Goal: Task Accomplishment & Management: Complete application form

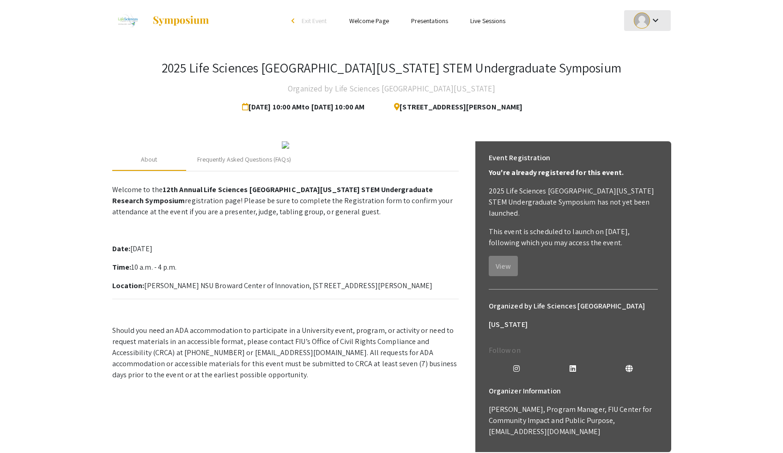
click at [648, 24] on div at bounding box center [642, 20] width 16 height 16
click at [646, 64] on button "My Submissions" at bounding box center [652, 68] width 57 height 22
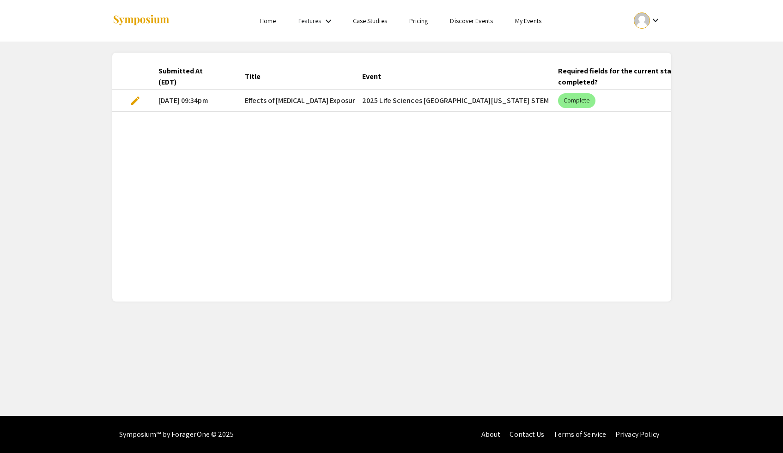
click at [130, 98] on span "edit" at bounding box center [135, 100] width 11 height 11
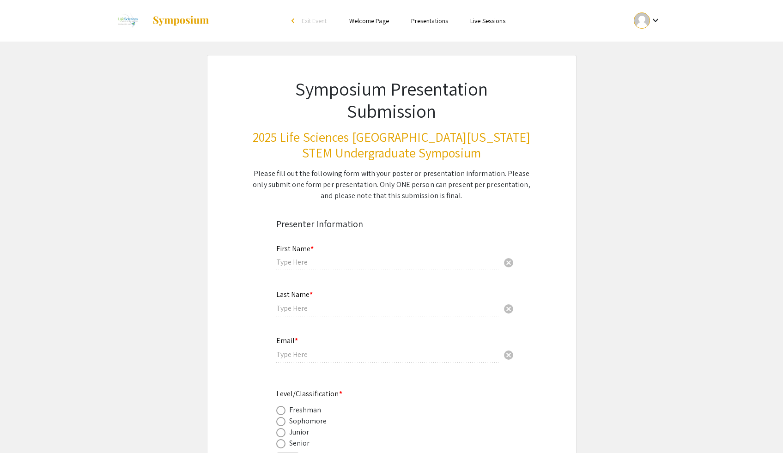
type input "[PERSON_NAME]"
type input "[PERSON_NAME][EMAIL_ADDRESS][DOMAIN_NAME][PERSON_NAME]"
radio input "true"
type input "Biology"
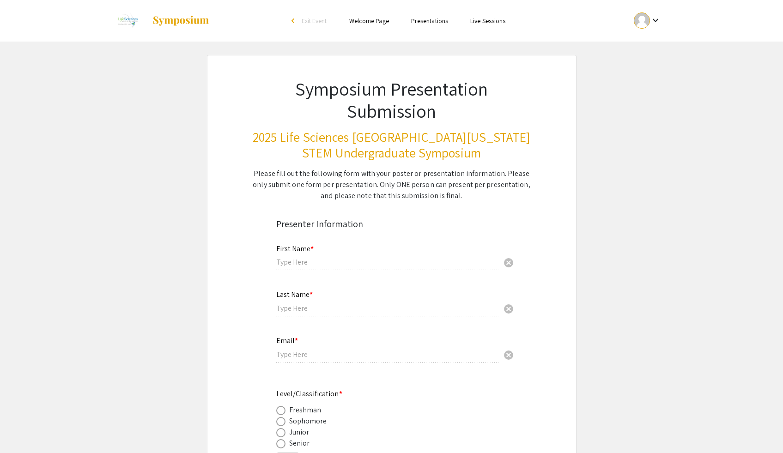
radio input "true"
type input "[PERSON_NAME]"
radio input "true"
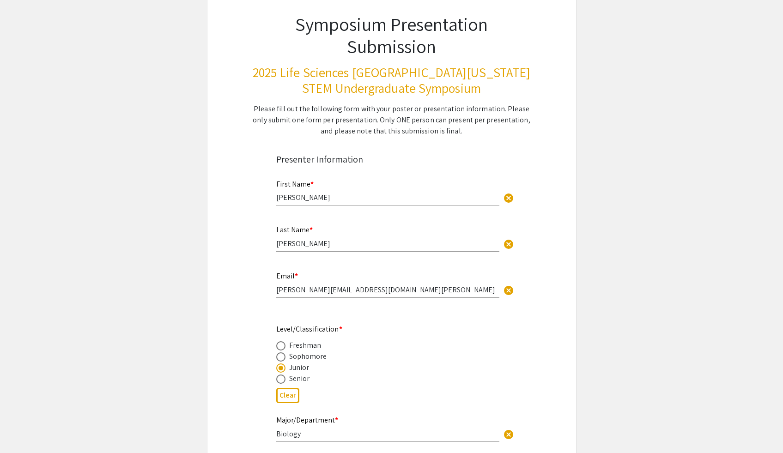
select select "custom"
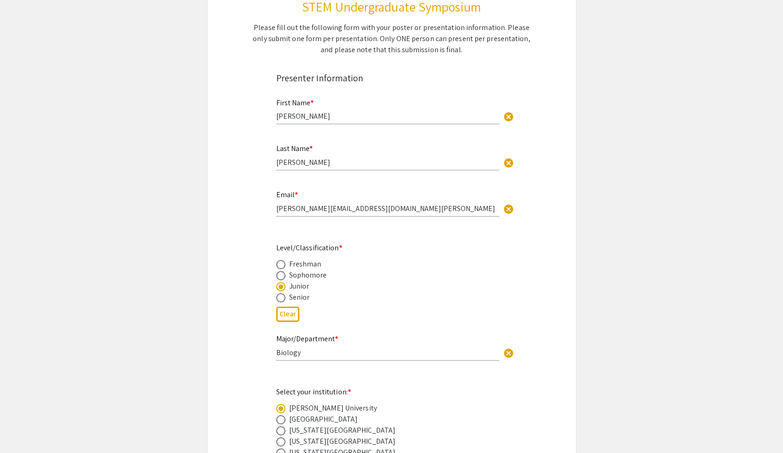
type input "0"
select select "custom"
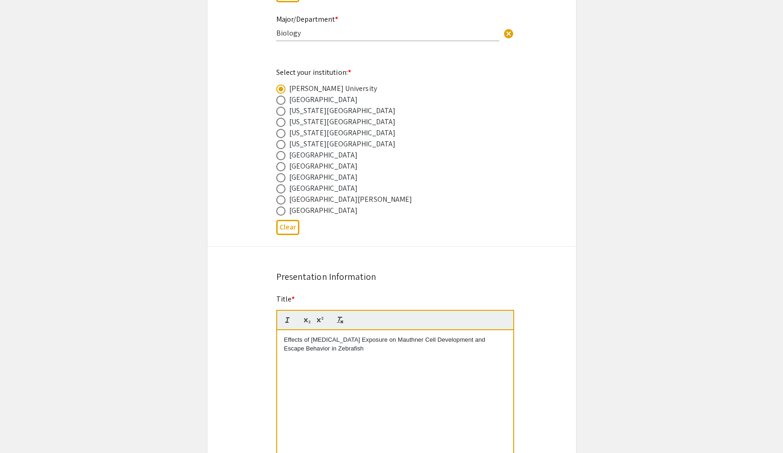
type input "1"
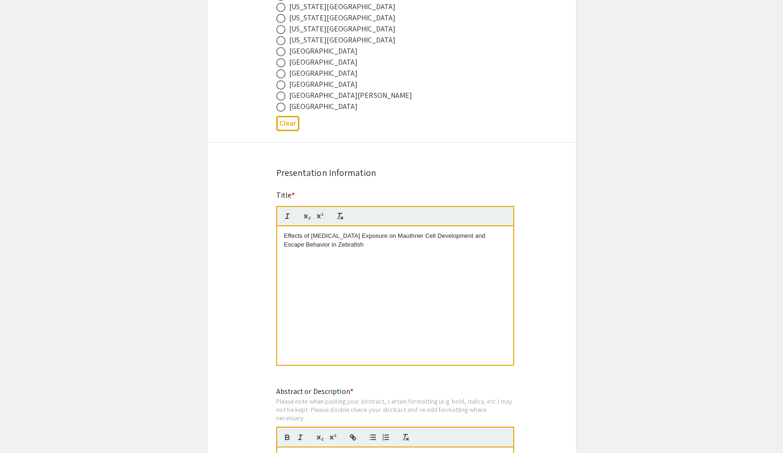
scroll to position [627, 0]
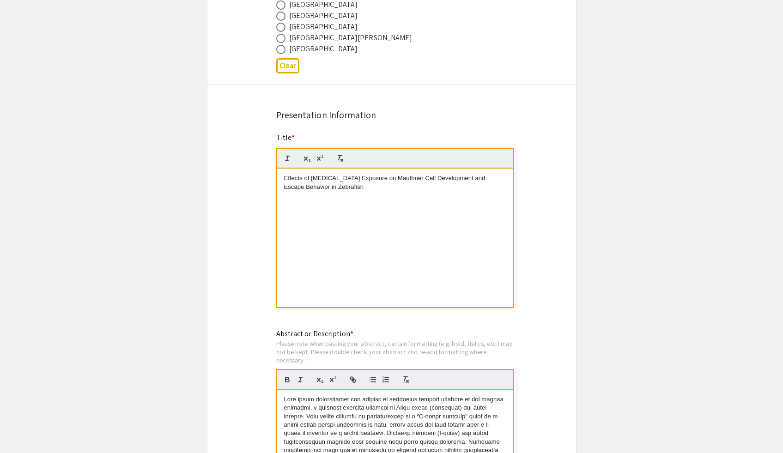
select select "auto"
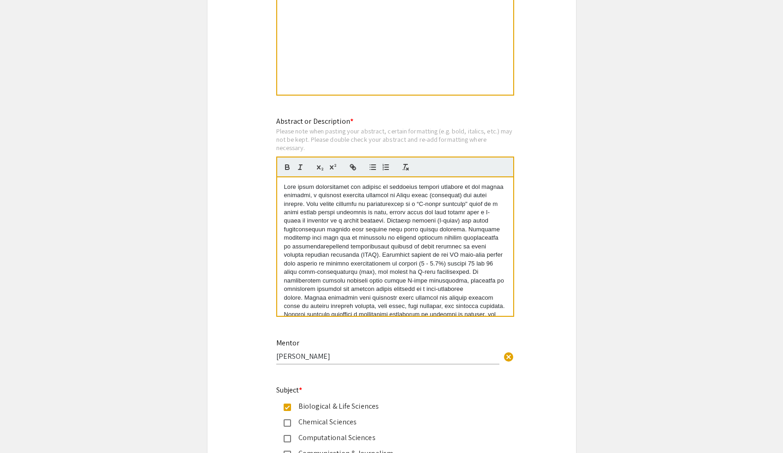
scroll to position [85, 0]
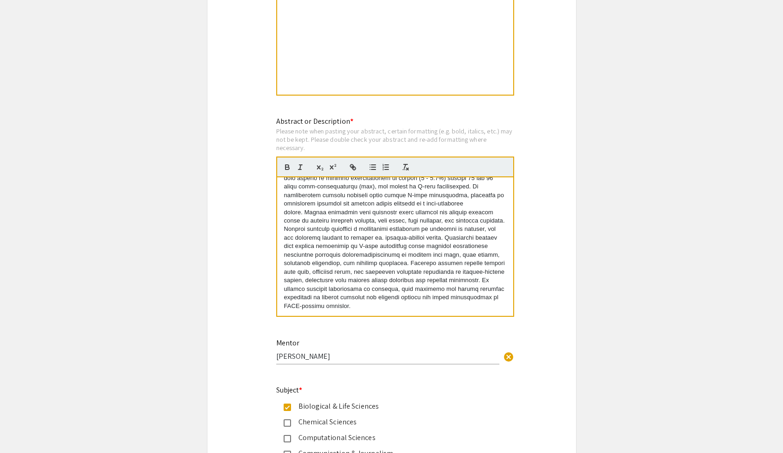
drag, startPoint x: 283, startPoint y: 187, endPoint x: 357, endPoint y: 341, distance: 170.8
click at [357, 341] on div "Symposium Presentation Submission 2025 Life Sciences [GEOGRAPHIC_DATA][US_STATE…" at bounding box center [391, 215] width 369 height 2001
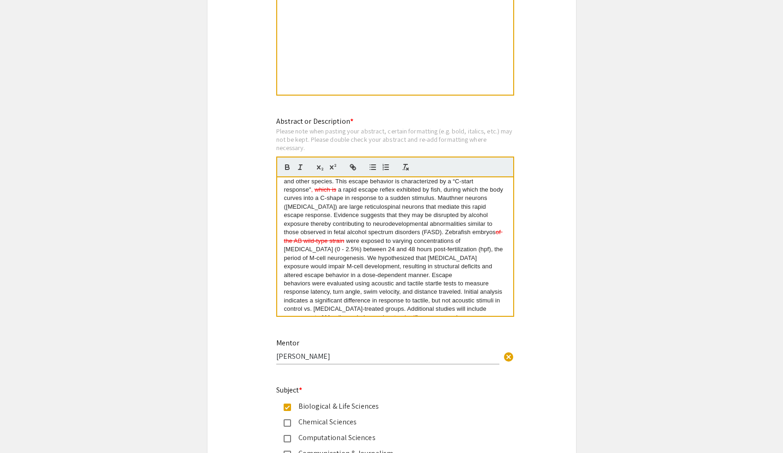
scroll to position [0, 0]
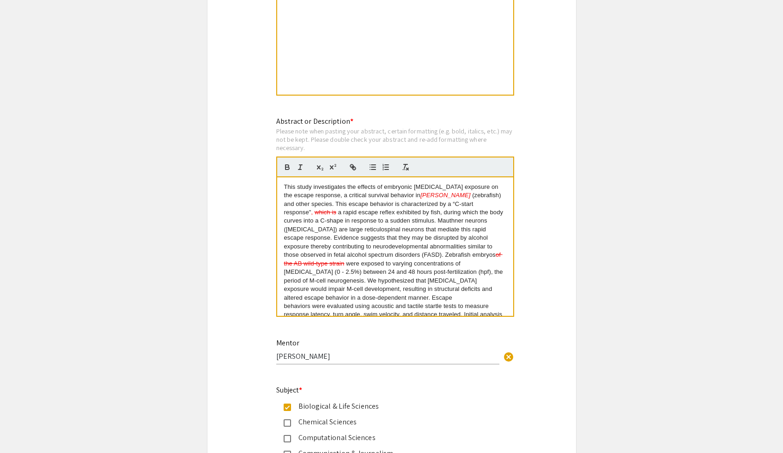
drag, startPoint x: 452, startPoint y: 198, endPoint x: 423, endPoint y: 199, distance: 29.6
click at [423, 199] on p "This study investigates the effects of embryonic [MEDICAL_DATA] exposure on the…" at bounding box center [395, 298] width 222 height 230
click at [403, 169] on icon "button" at bounding box center [405, 167] width 8 height 8
click at [300, 169] on line "button" at bounding box center [300, 167] width 1 height 5
drag, startPoint x: 338, startPoint y: 214, endPoint x: 314, endPoint y: 217, distance: 23.7
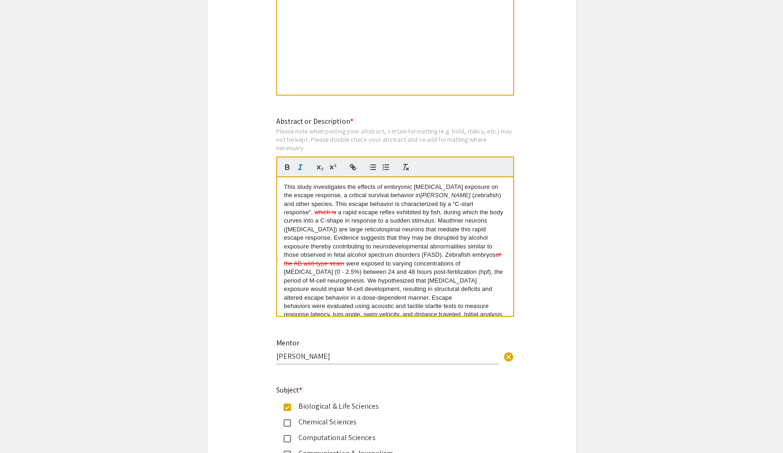
click at [314, 217] on p "This study investigates the effects of embryonic [MEDICAL_DATA] exposure on the…" at bounding box center [395, 298] width 222 height 230
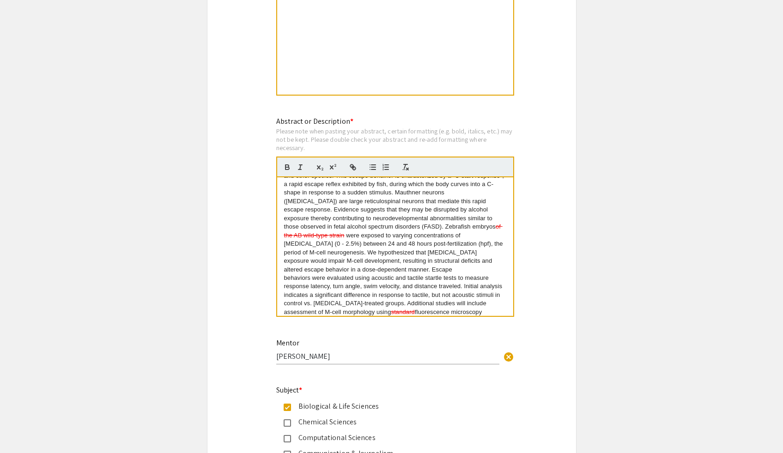
scroll to position [31, 0]
drag, startPoint x: 412, startPoint y: 227, endPoint x: 483, endPoint y: 228, distance: 70.7
click at [483, 228] on p "This study investigates the effects of embryonic [MEDICAL_DATA] exposure on the…" at bounding box center [395, 266] width 222 height 230
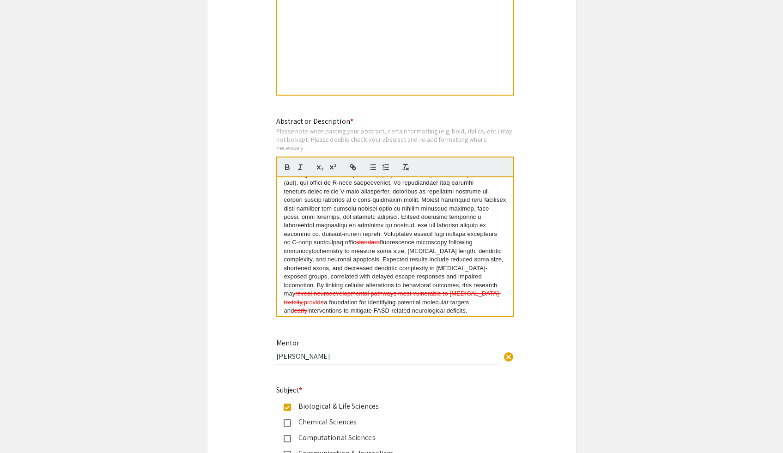
scroll to position [94, 0]
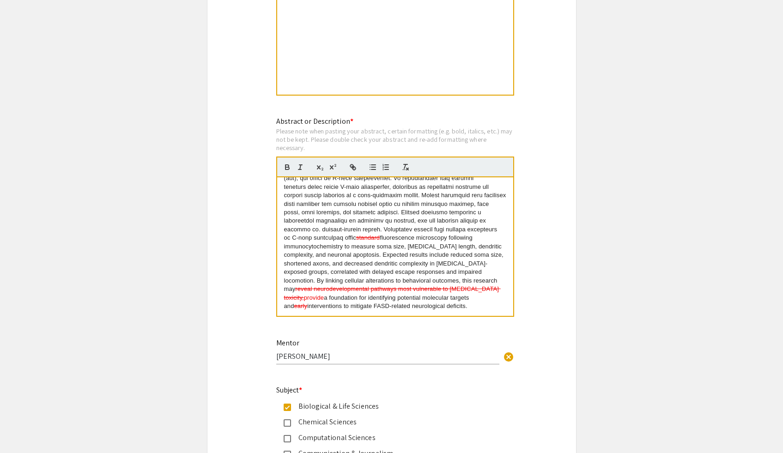
drag, startPoint x: 417, startPoint y: 239, endPoint x: 393, endPoint y: 240, distance: 23.6
click at [393, 240] on p "This study investigates the effects of embryonic [MEDICAL_DATA] exposure on the…" at bounding box center [395, 200] width 222 height 222
drag, startPoint x: 471, startPoint y: 284, endPoint x: 460, endPoint y: 292, distance: 13.6
click at [460, 292] on s "reveal neurodevelopmental pathways most vulnerable to [MEDICAL_DATA] toxicity," at bounding box center [394, 289] width 220 height 24
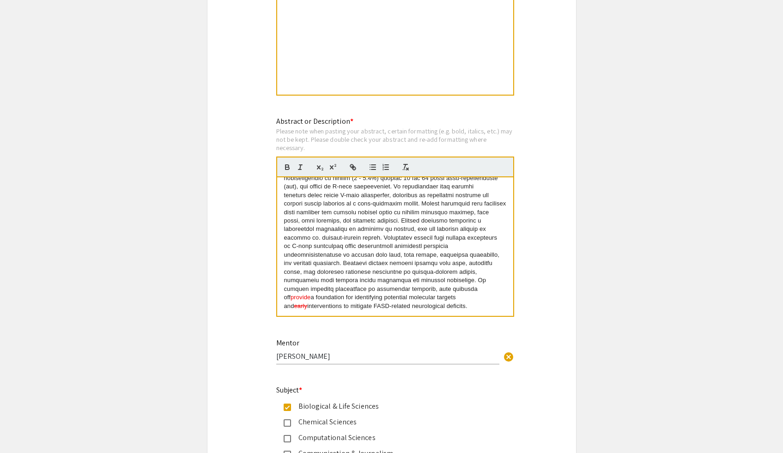
drag, startPoint x: 470, startPoint y: 293, endPoint x: 489, endPoint y: 292, distance: 18.9
click at [310, 294] on span "provide" at bounding box center [300, 297] width 20 height 7
click at [302, 168] on icon "button" at bounding box center [300, 167] width 8 height 8
click at [401, 167] on icon "button" at bounding box center [405, 167] width 8 height 8
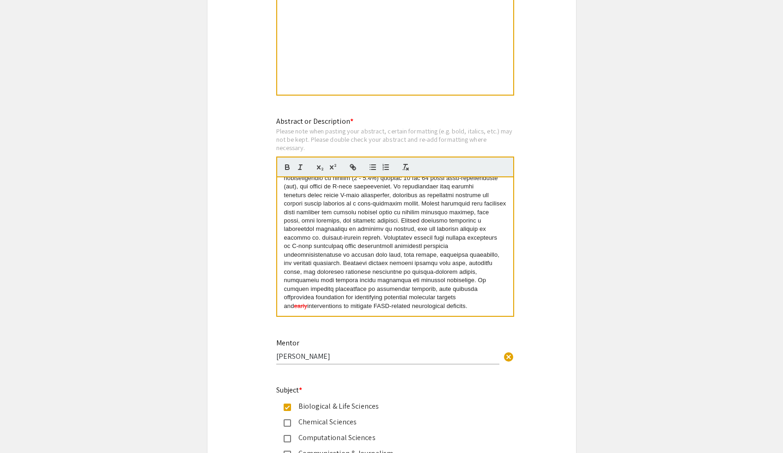
drag, startPoint x: 450, startPoint y: 299, endPoint x: 437, endPoint y: 300, distance: 12.5
click at [308, 302] on s "early" at bounding box center [300, 305] width 13 height 7
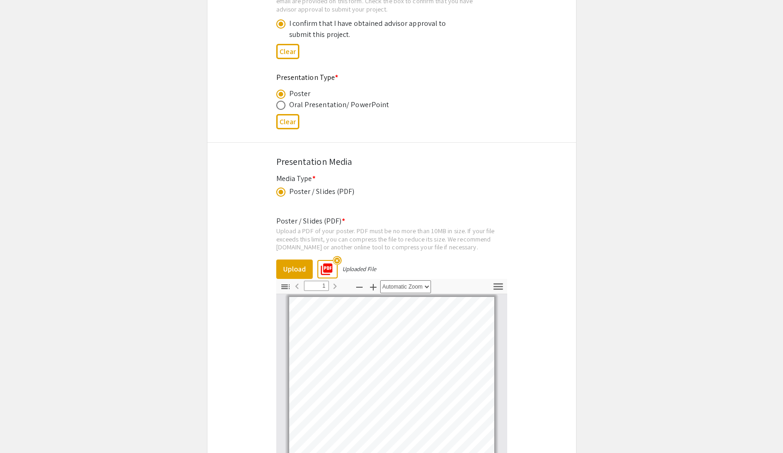
click at [339, 263] on mat-icon "highlight_off" at bounding box center [336, 260] width 9 height 9
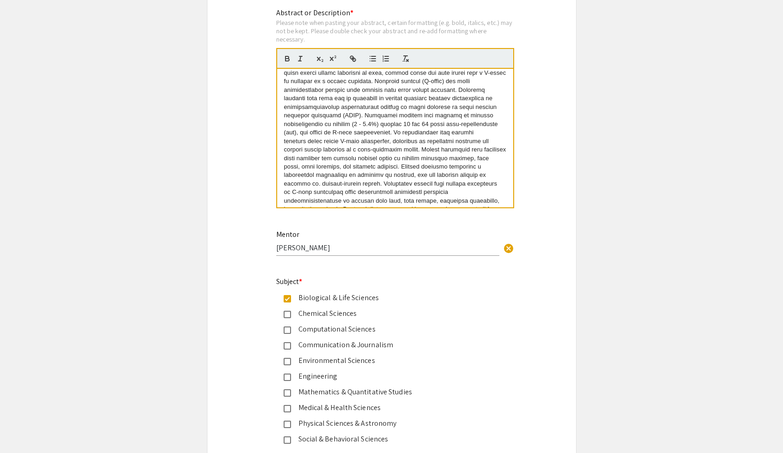
scroll to position [0, 0]
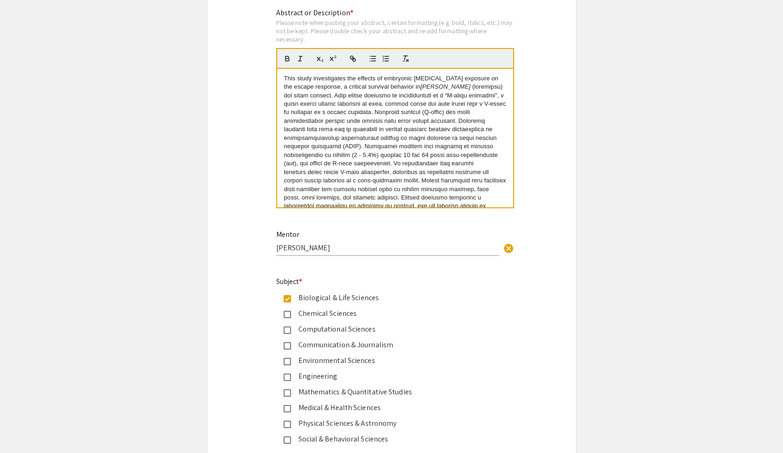
drag, startPoint x: 403, startPoint y: 198, endPoint x: 284, endPoint y: 80, distance: 167.2
click at [284, 80] on p "This study investigates the effects of embryonic [MEDICAL_DATA] exposure on the…" at bounding box center [395, 180] width 222 height 213
copy p "Lore ipsum dolorsitamet con adipisc el seddoeius tempori utlabore et dol magnaa…"
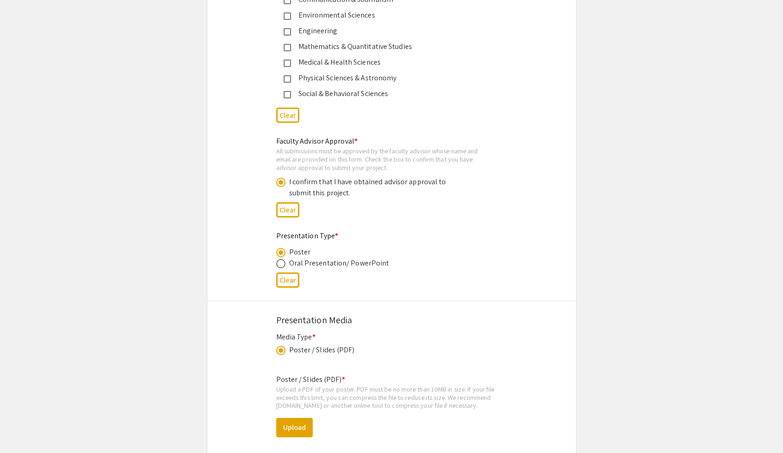
scroll to position [1414, 0]
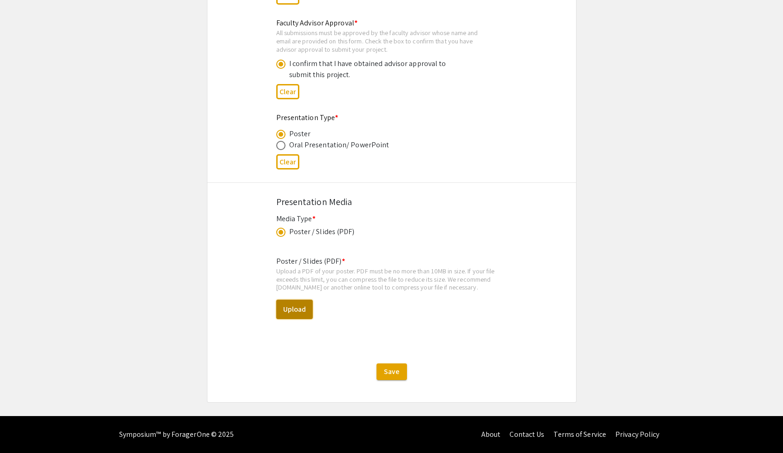
click at [296, 308] on button "Upload" at bounding box center [294, 309] width 36 height 19
select select "custom"
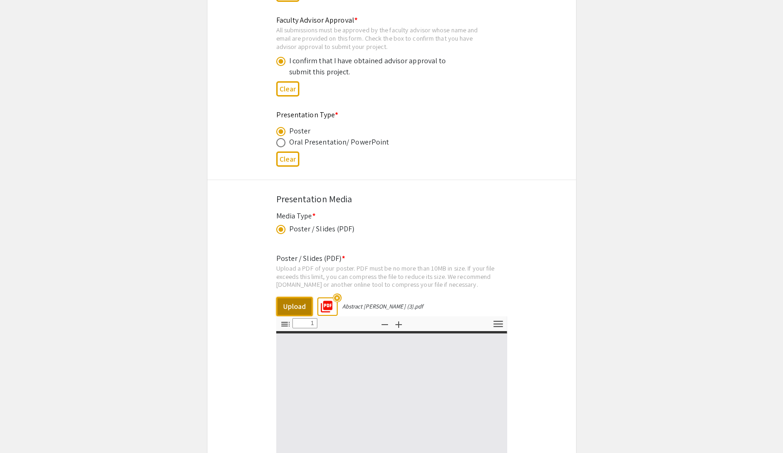
type input "0"
select select "custom"
type input "1"
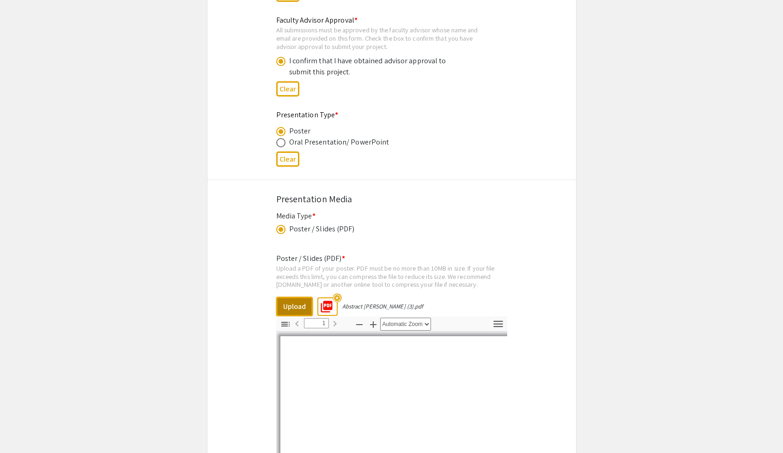
select select "auto"
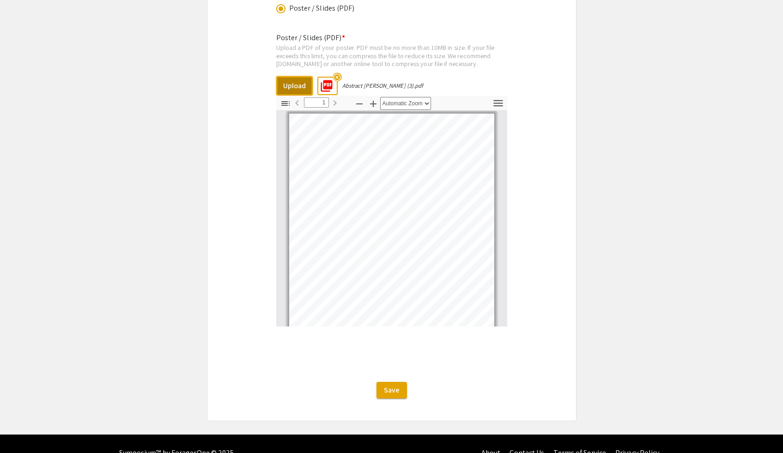
scroll to position [1636, 0]
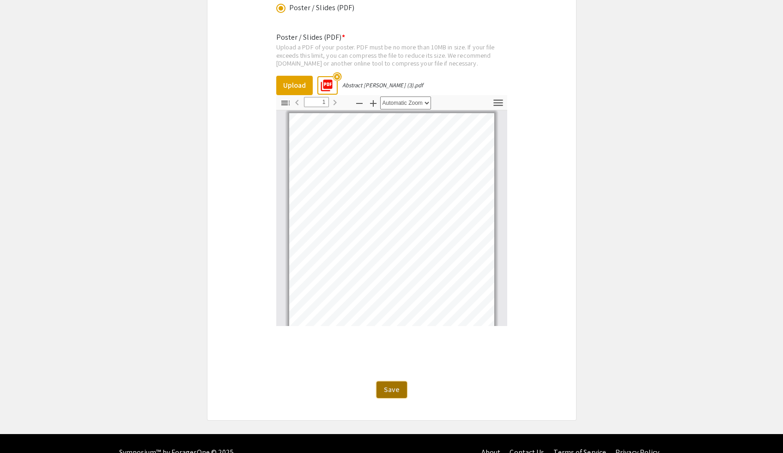
click at [398, 393] on span "Save" at bounding box center [392, 390] width 16 height 10
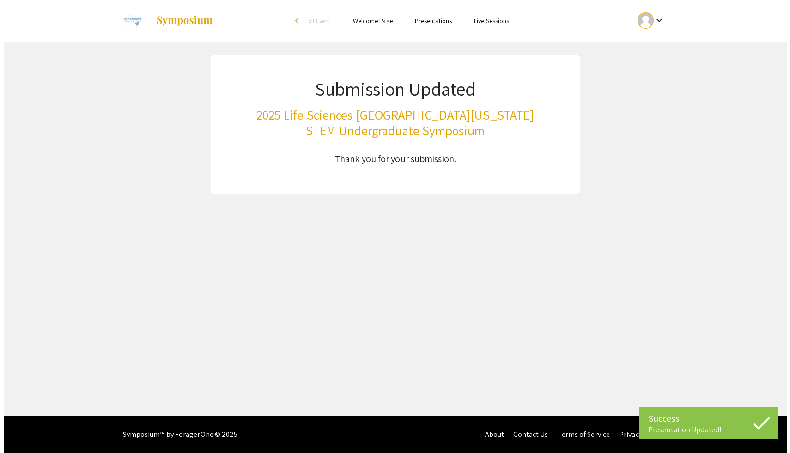
scroll to position [0, 0]
